Goal: Transaction & Acquisition: Purchase product/service

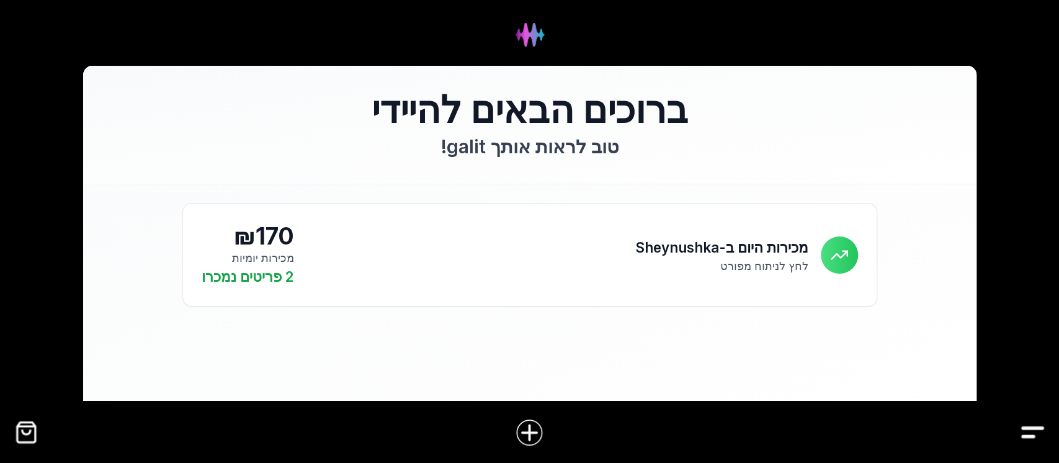
click at [1034, 423] on img "Drawer" at bounding box center [1033, 432] width 28 height 28
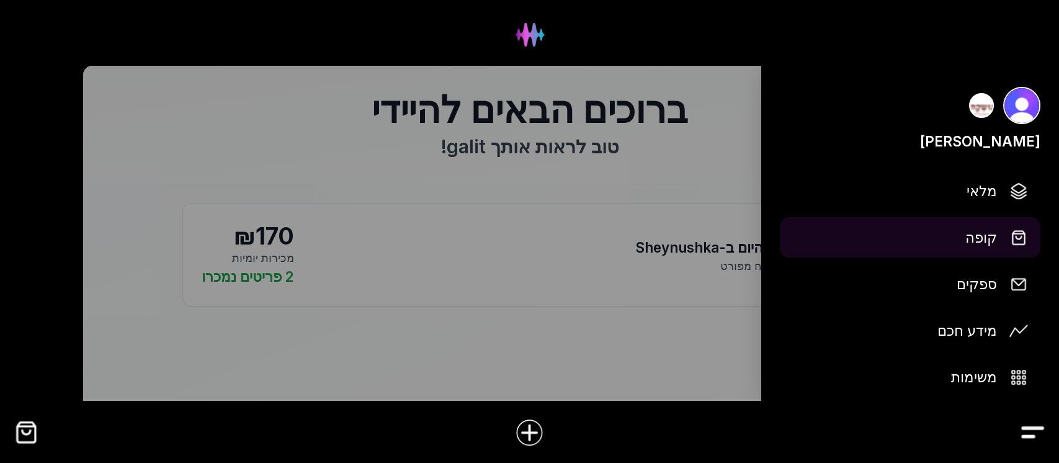
click at [978, 234] on span "קופה" at bounding box center [982, 238] width 32 height 22
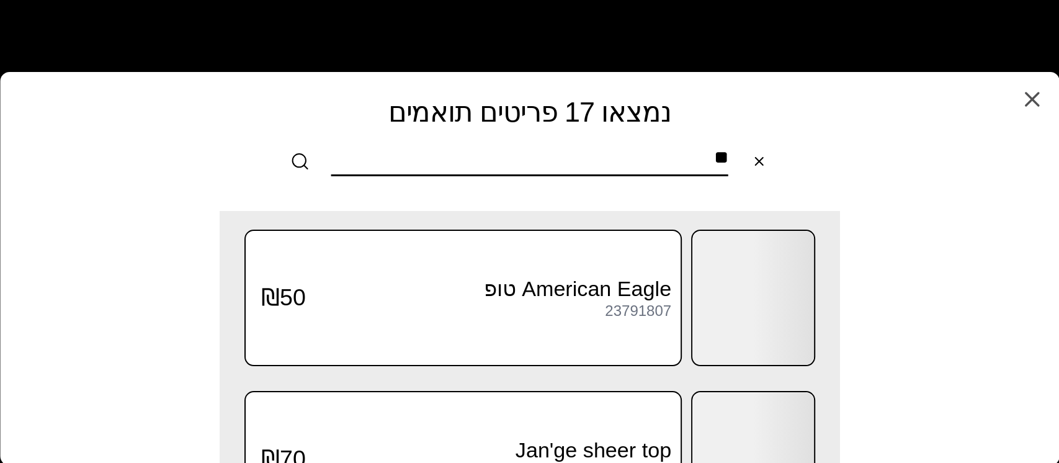
type input "*"
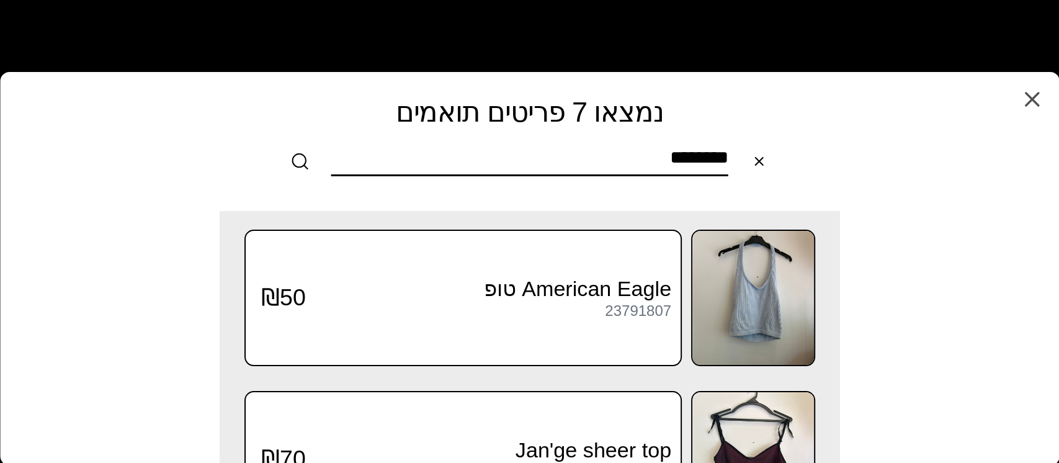
type input "********"
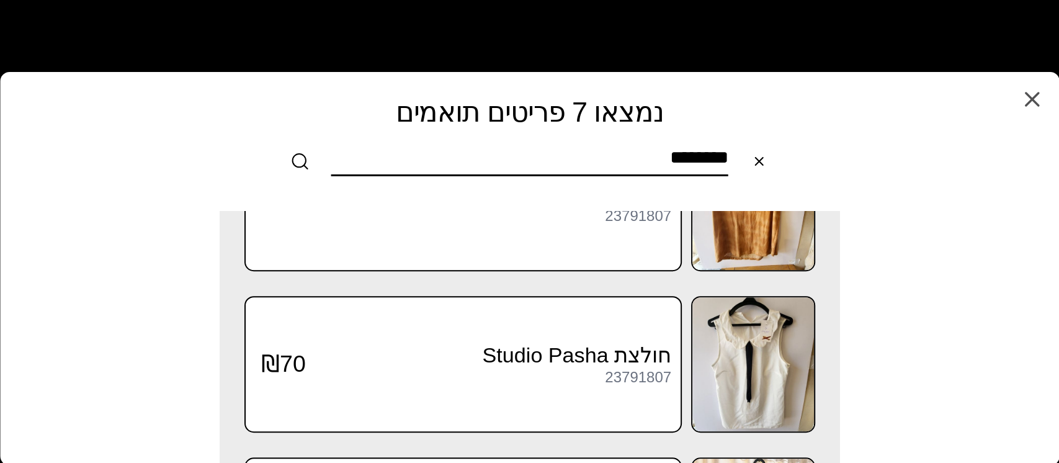
scroll to position [889, 0]
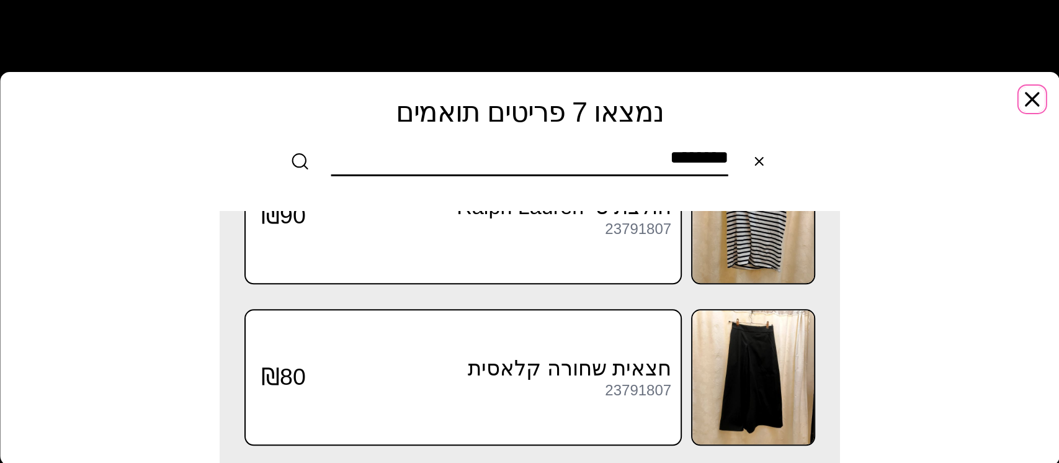
click at [1027, 98] on icon "button" at bounding box center [1032, 99] width 25 height 25
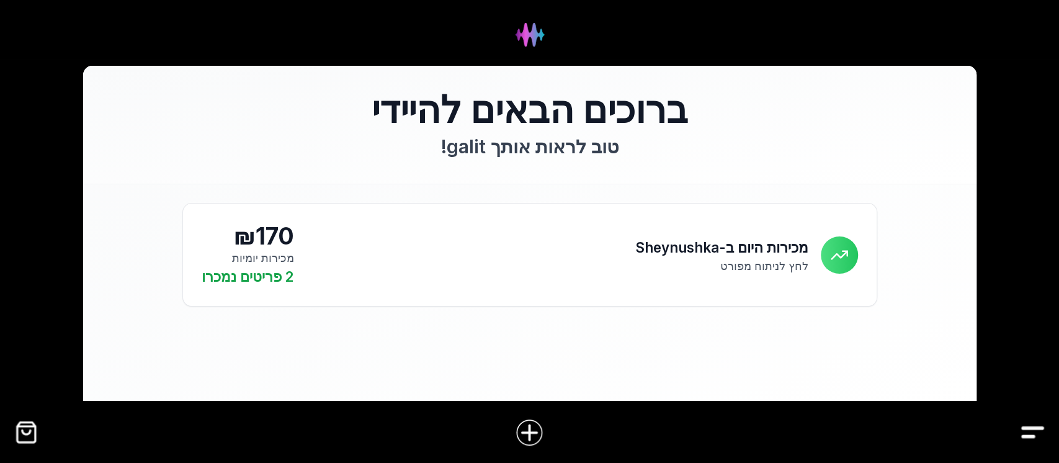
click at [1027, 430] on img "Drawer" at bounding box center [1033, 432] width 28 height 28
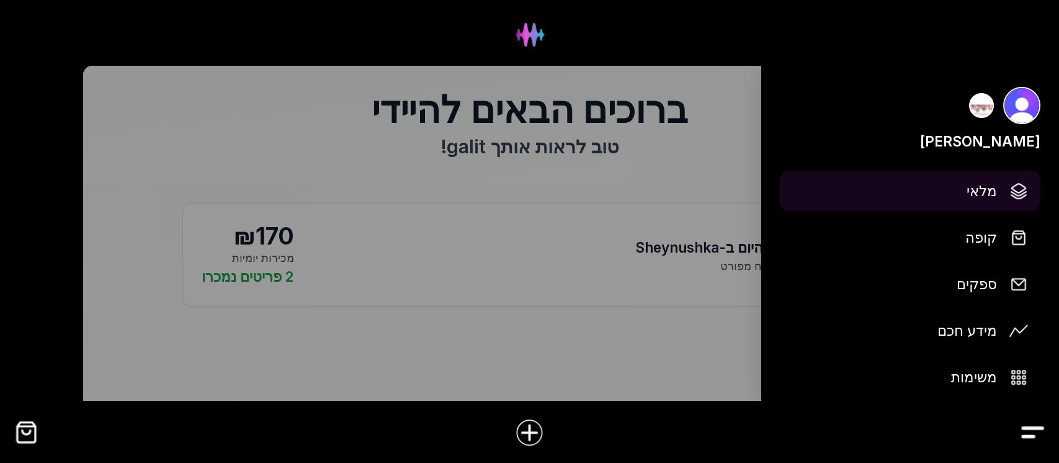
click at [995, 196] on span "מלאי" at bounding box center [982, 191] width 30 height 22
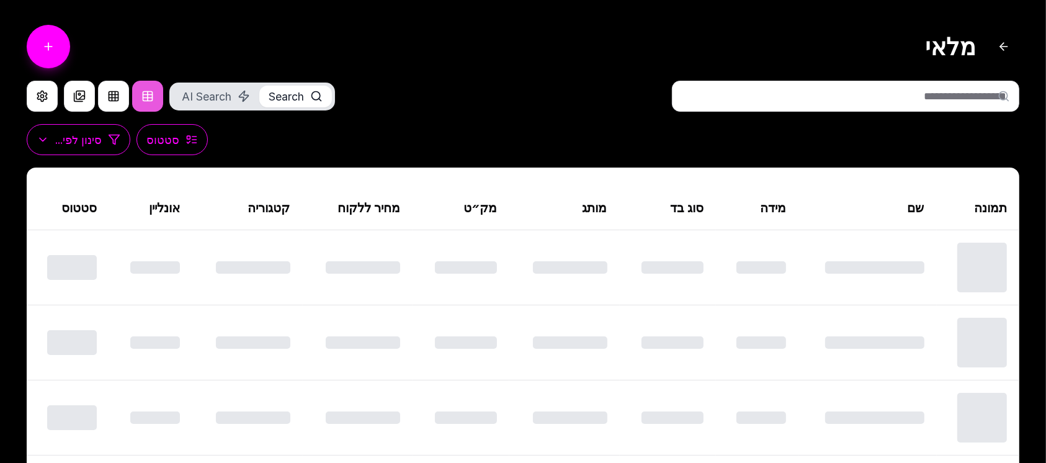
click at [984, 97] on input "text" at bounding box center [846, 96] width 348 height 31
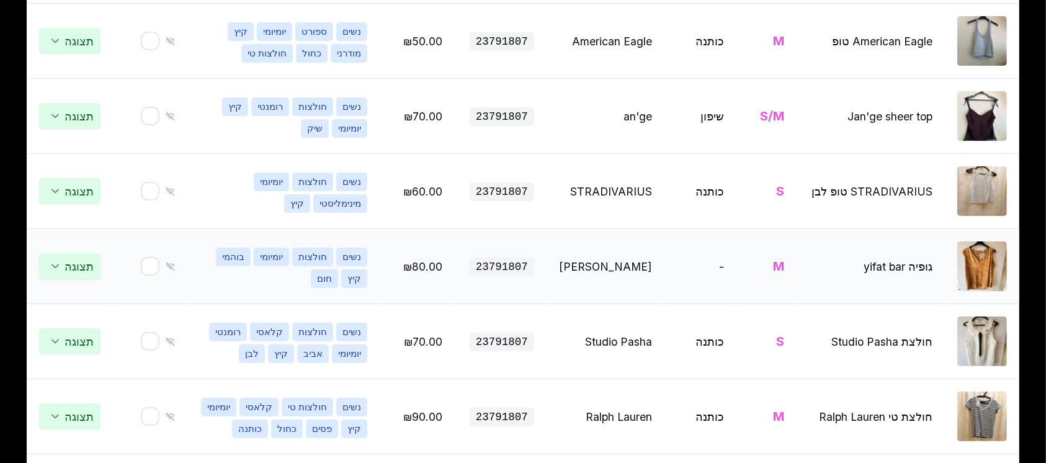
scroll to position [248, 0]
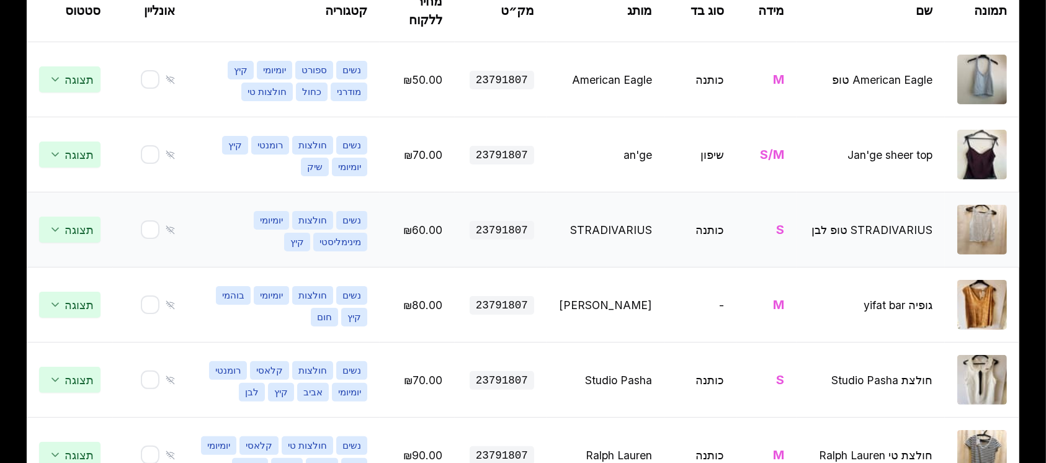
type input "********"
click at [987, 238] on img at bounding box center [983, 230] width 50 height 50
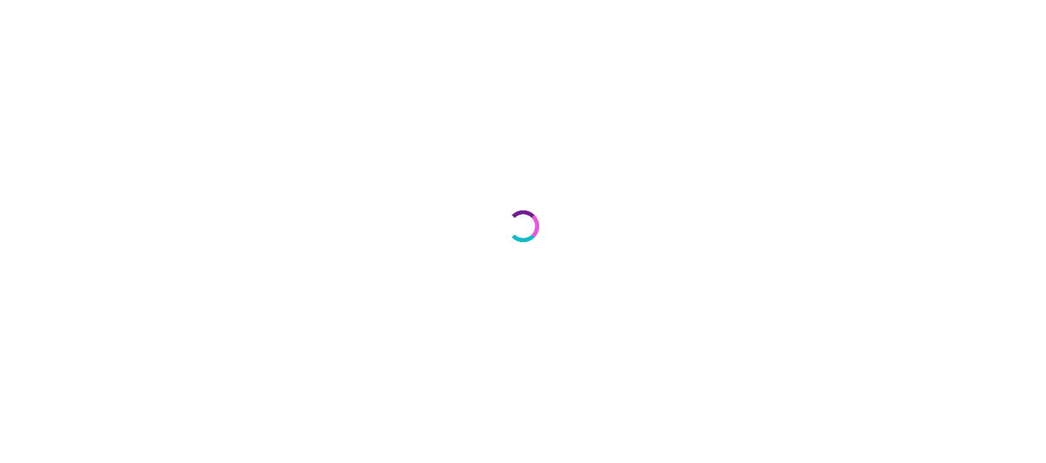
select select "***"
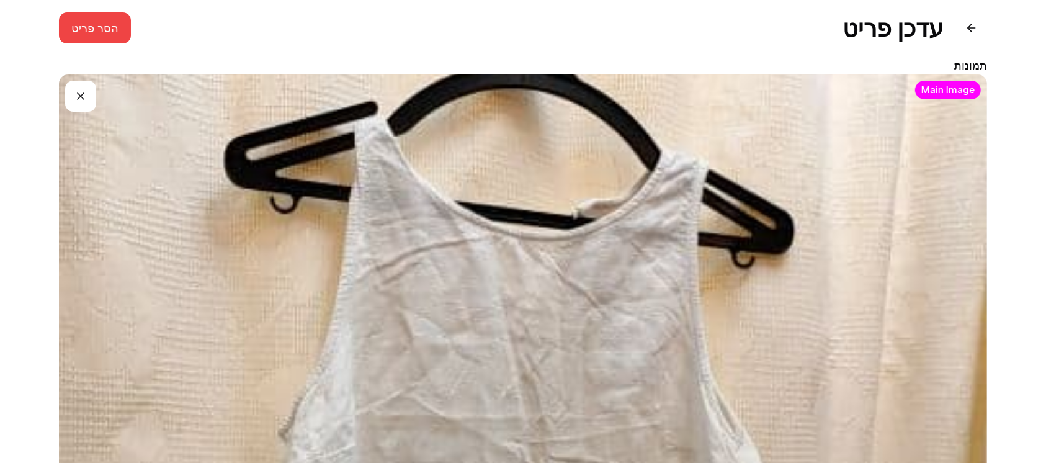
click at [79, 93] on button "button" at bounding box center [80, 96] width 31 height 31
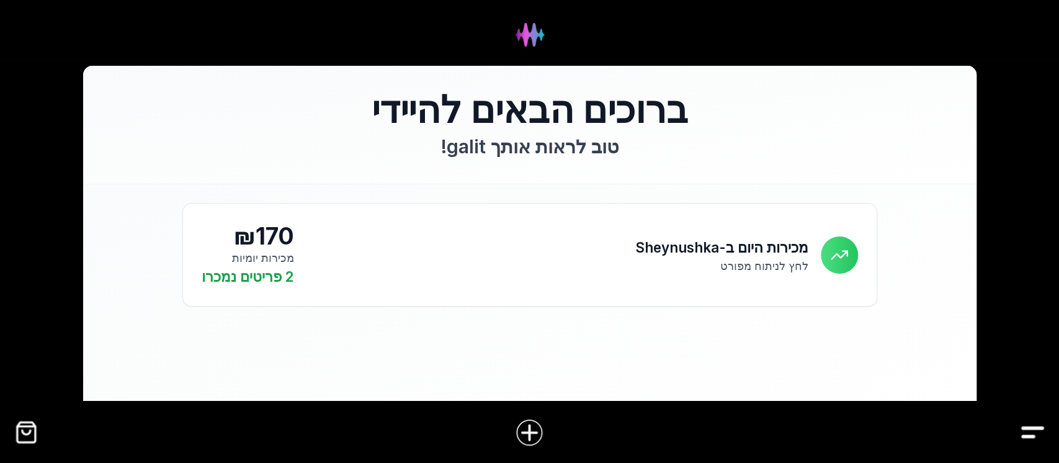
click at [1023, 429] on img "Drawer" at bounding box center [1033, 432] width 28 height 28
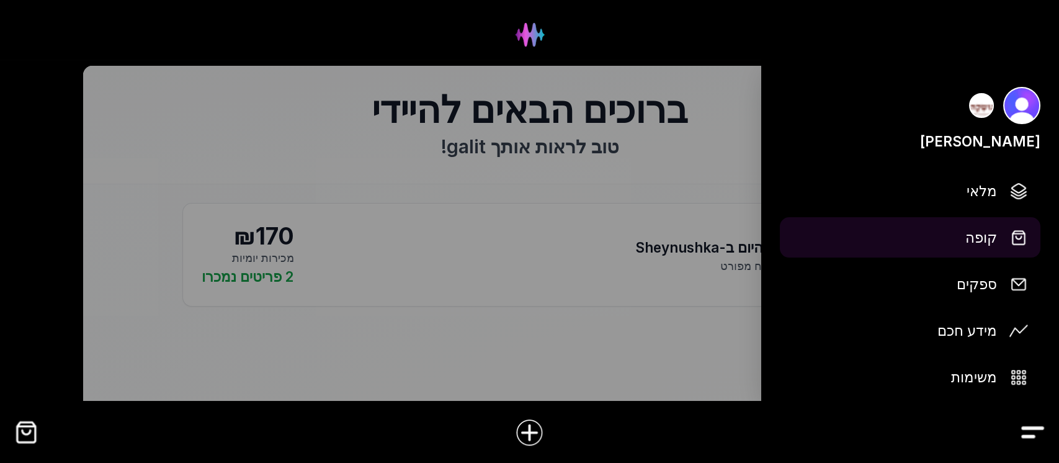
click at [983, 240] on span "קופה" at bounding box center [982, 238] width 32 height 22
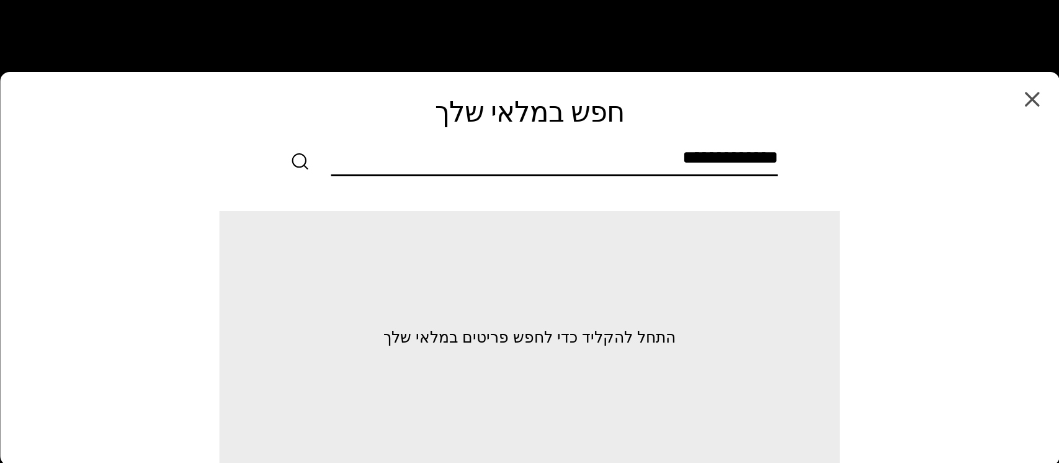
click at [772, 162] on input "text" at bounding box center [554, 160] width 447 height 28
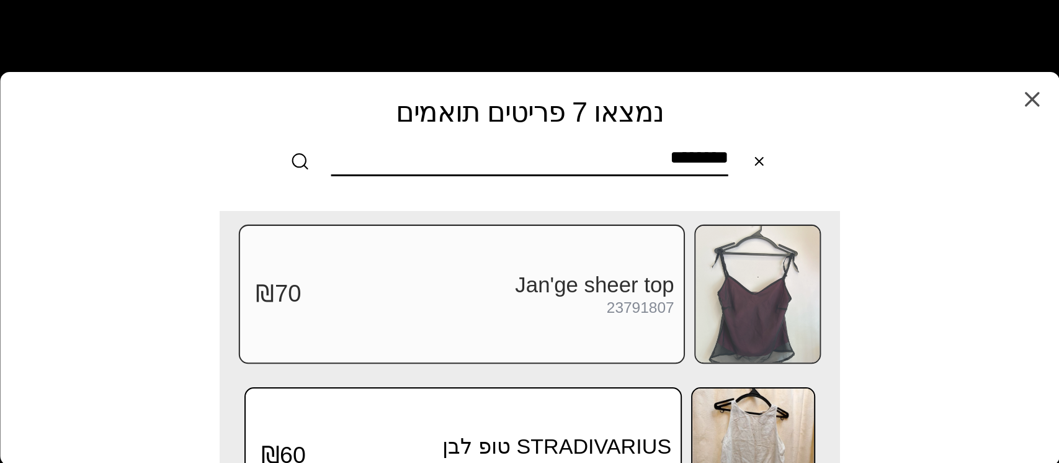
scroll to position [248, 0]
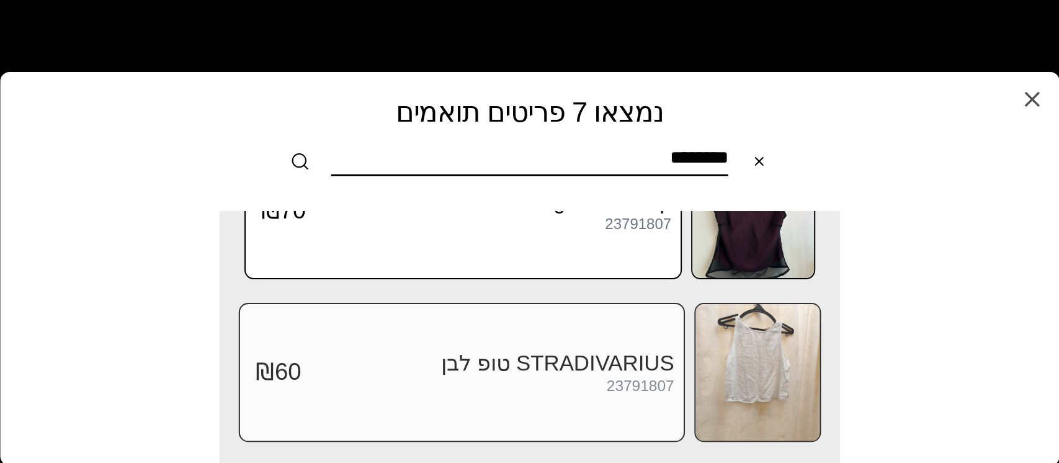
type input "********"
click at [745, 351] on img at bounding box center [758, 372] width 124 height 137
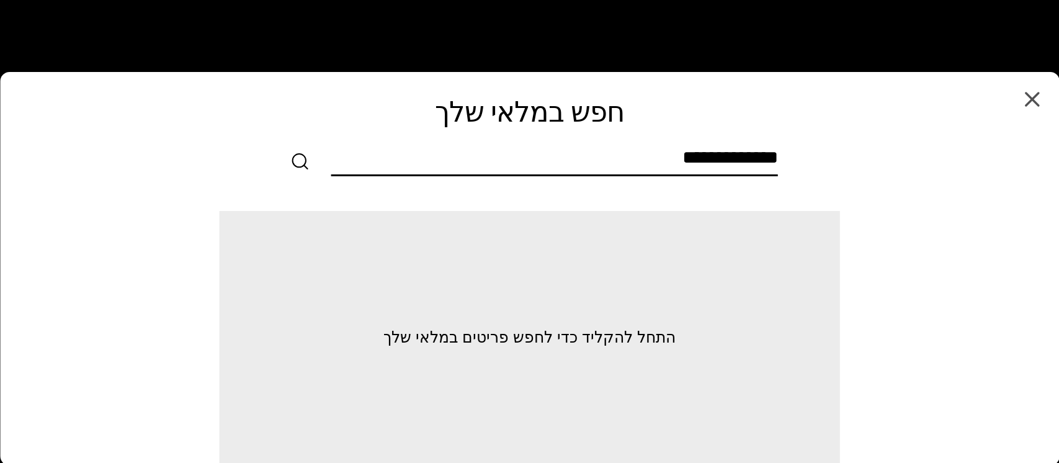
scroll to position [0, 0]
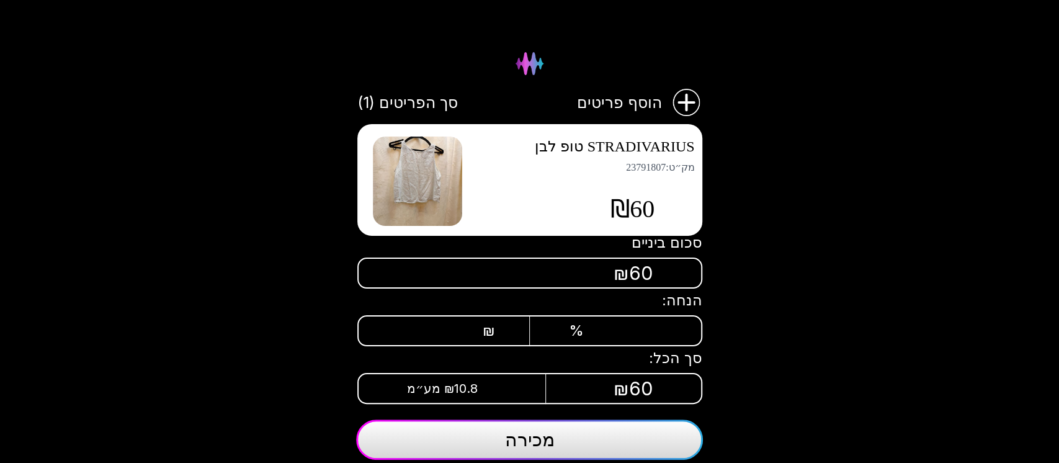
click at [560, 433] on button "מכירה" at bounding box center [529, 440] width 347 height 40
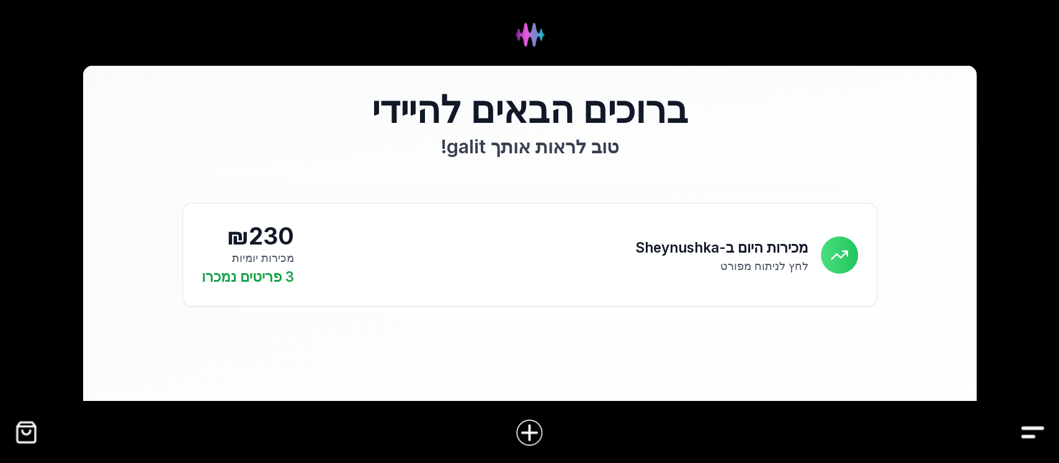
click at [1033, 426] on img "Drawer" at bounding box center [1033, 432] width 28 height 28
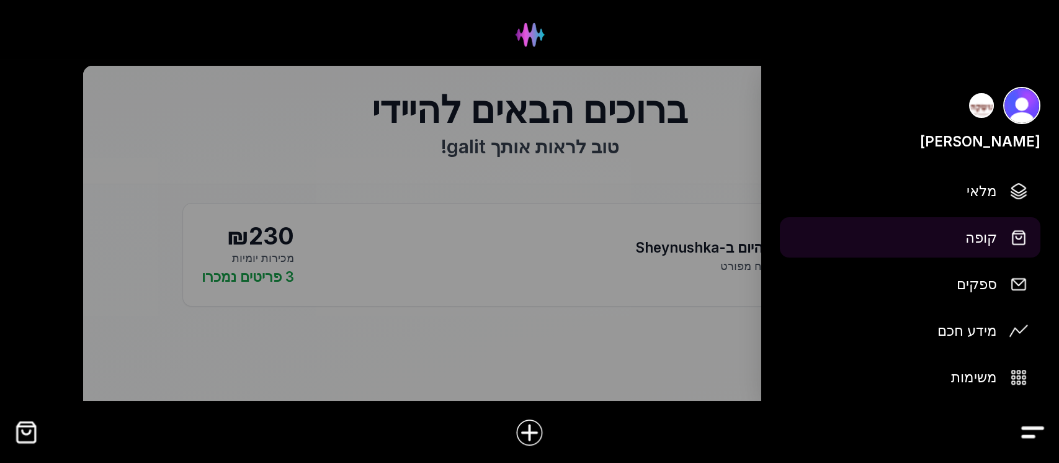
click at [977, 235] on span "קופה" at bounding box center [982, 238] width 32 height 22
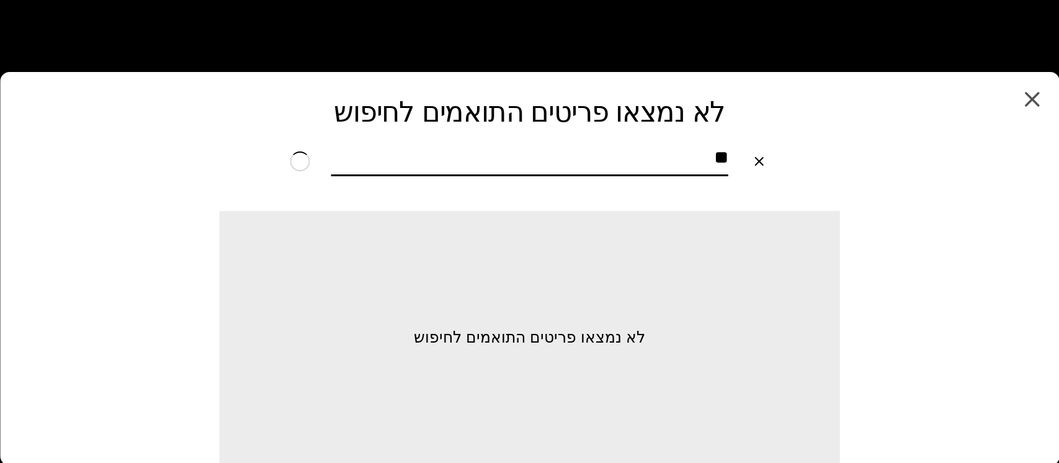
type input "*"
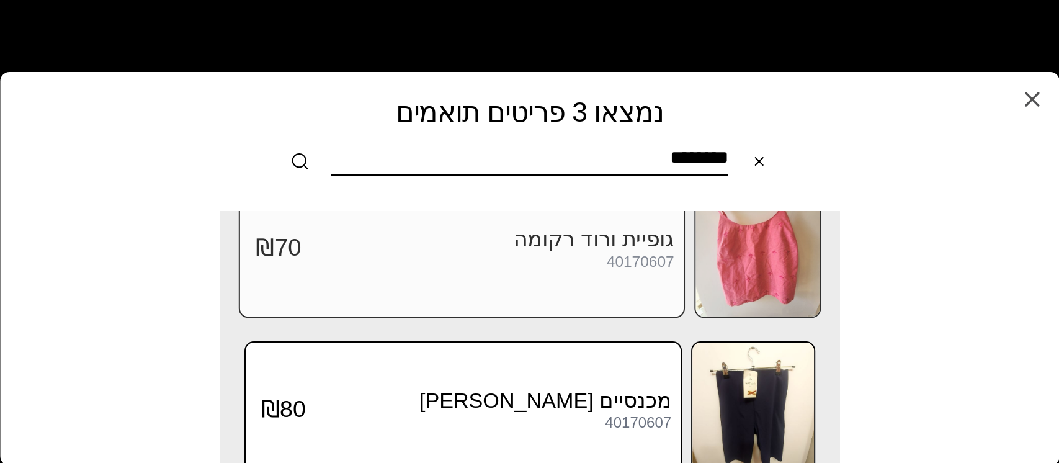
scroll to position [161, 0]
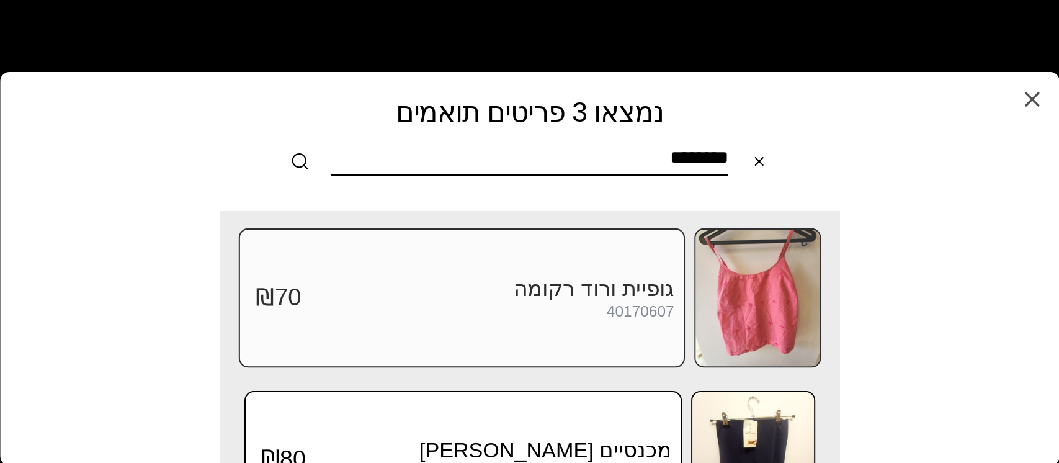
type input "********"
click at [754, 300] on img at bounding box center [758, 298] width 124 height 137
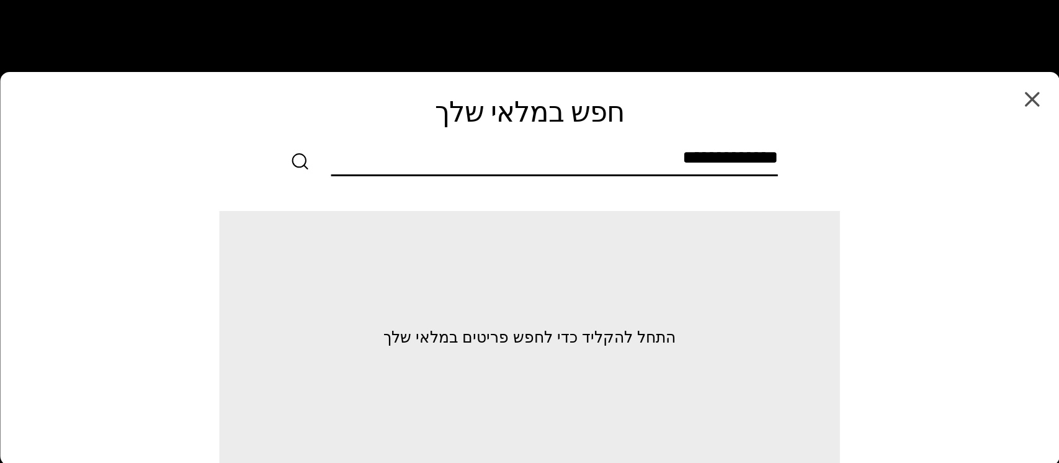
scroll to position [0, 0]
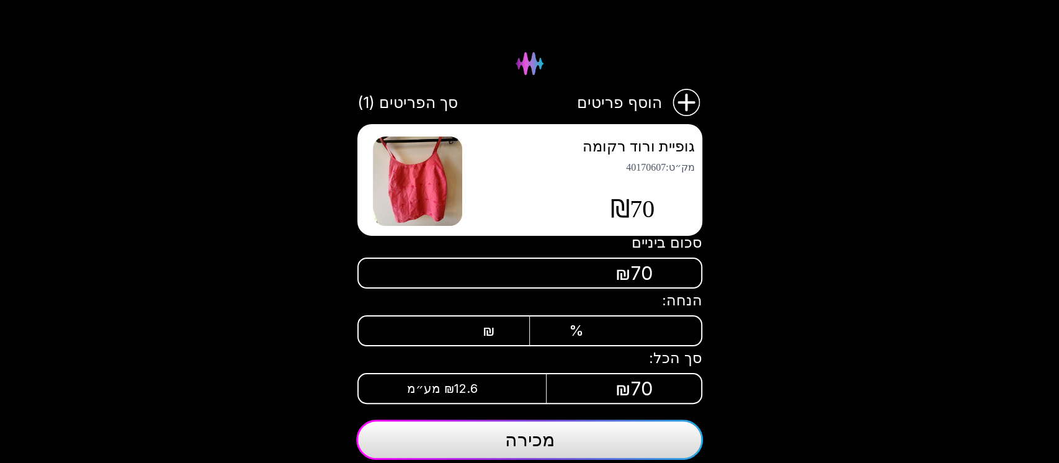
click at [530, 439] on span "מכירה" at bounding box center [530, 439] width 50 height 22
